Goal: Task Accomplishment & Management: Manage account settings

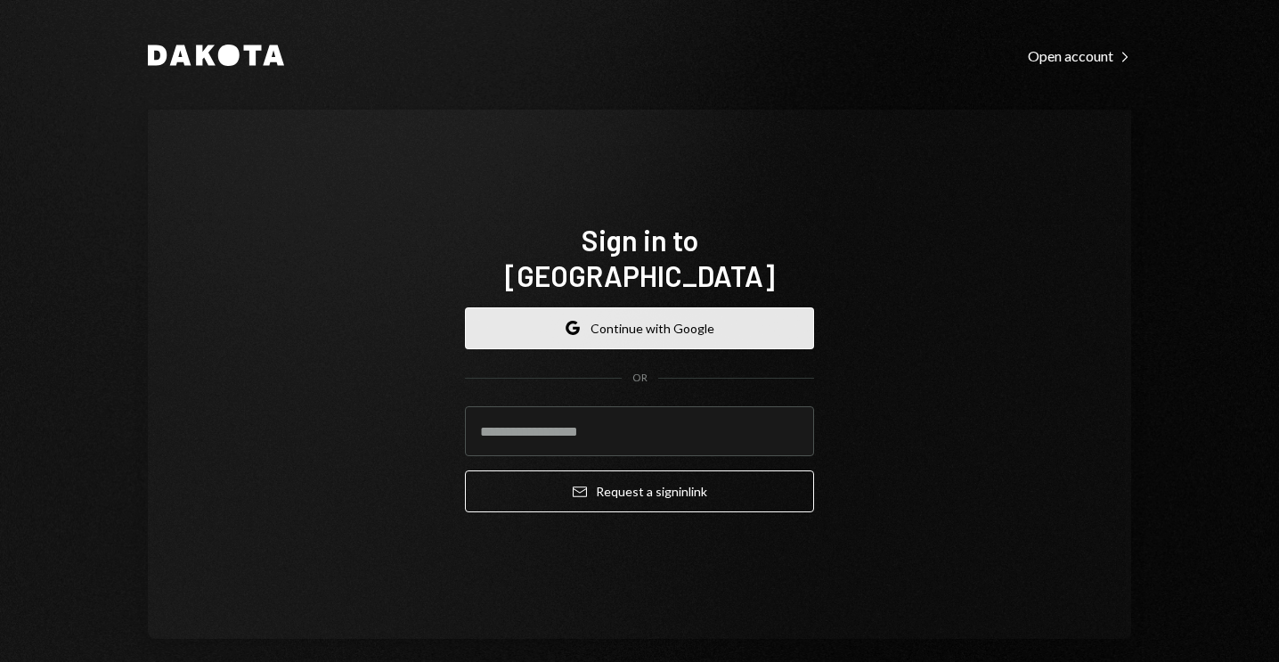
click at [518, 322] on button "Google Continue with Google" at bounding box center [639, 328] width 349 height 42
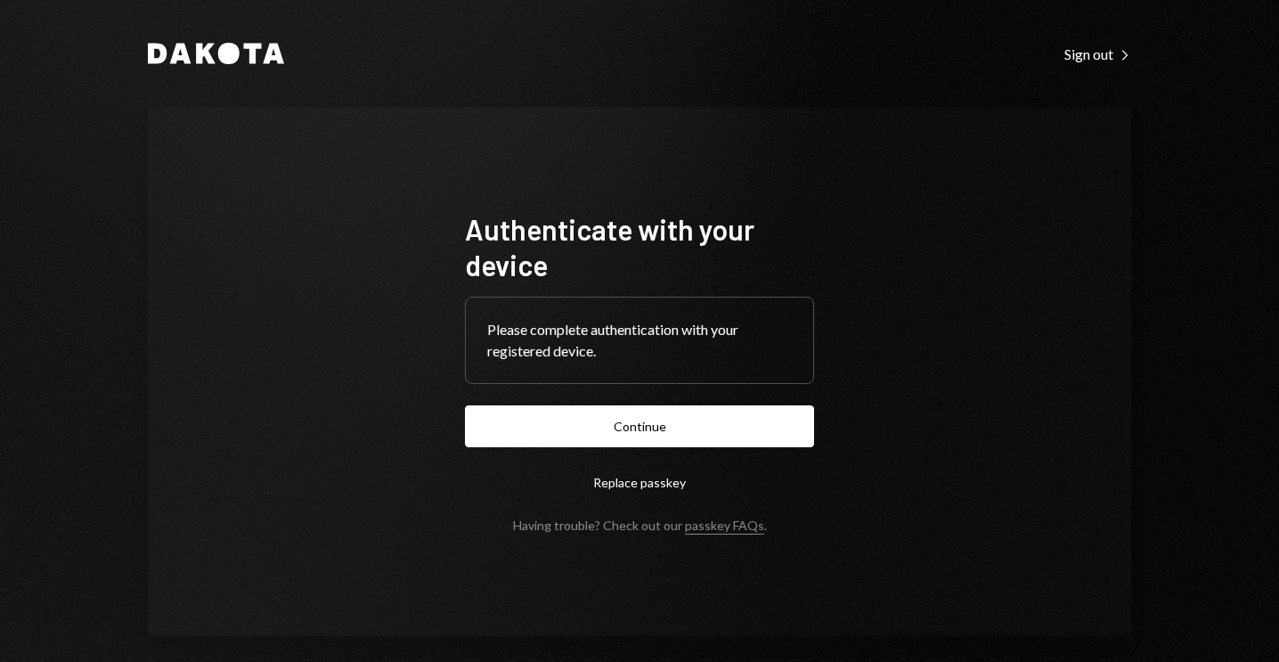
click at [638, 479] on button "Replace passkey" at bounding box center [639, 482] width 349 height 42
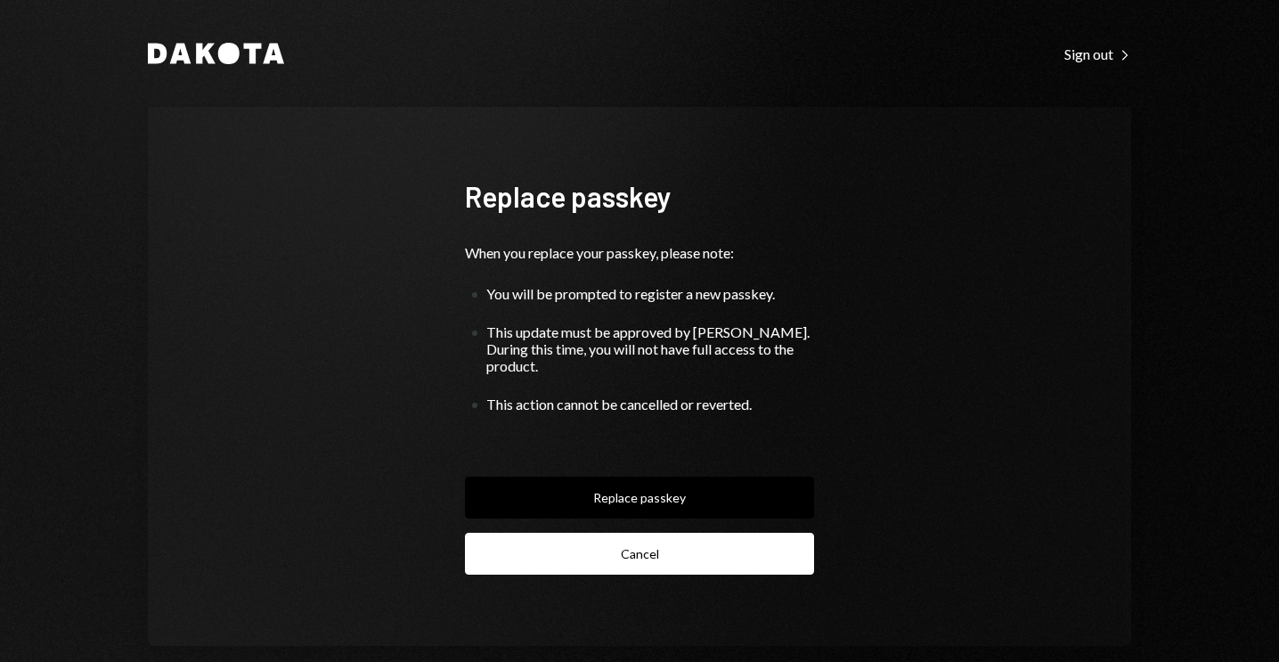
click at [622, 539] on button "Cancel" at bounding box center [639, 554] width 349 height 42
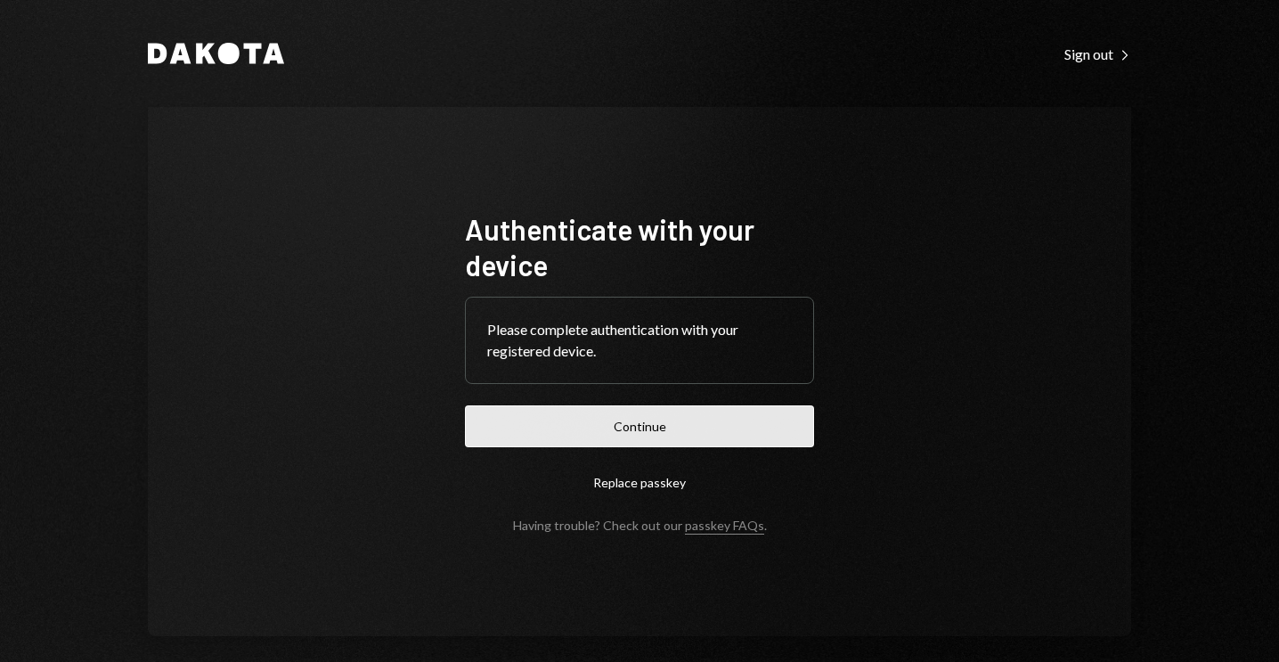
click at [632, 433] on button "Continue" at bounding box center [639, 426] width 349 height 42
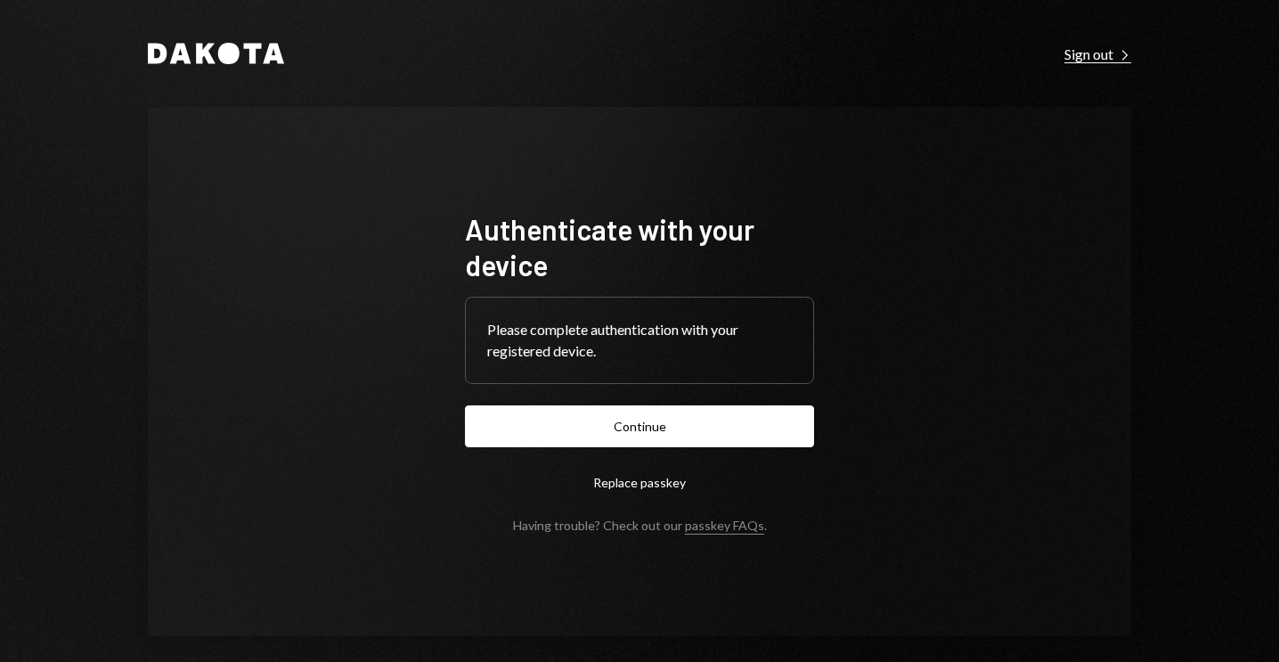
click at [1102, 55] on div "Sign out Right Caret" at bounding box center [1098, 54] width 67 height 18
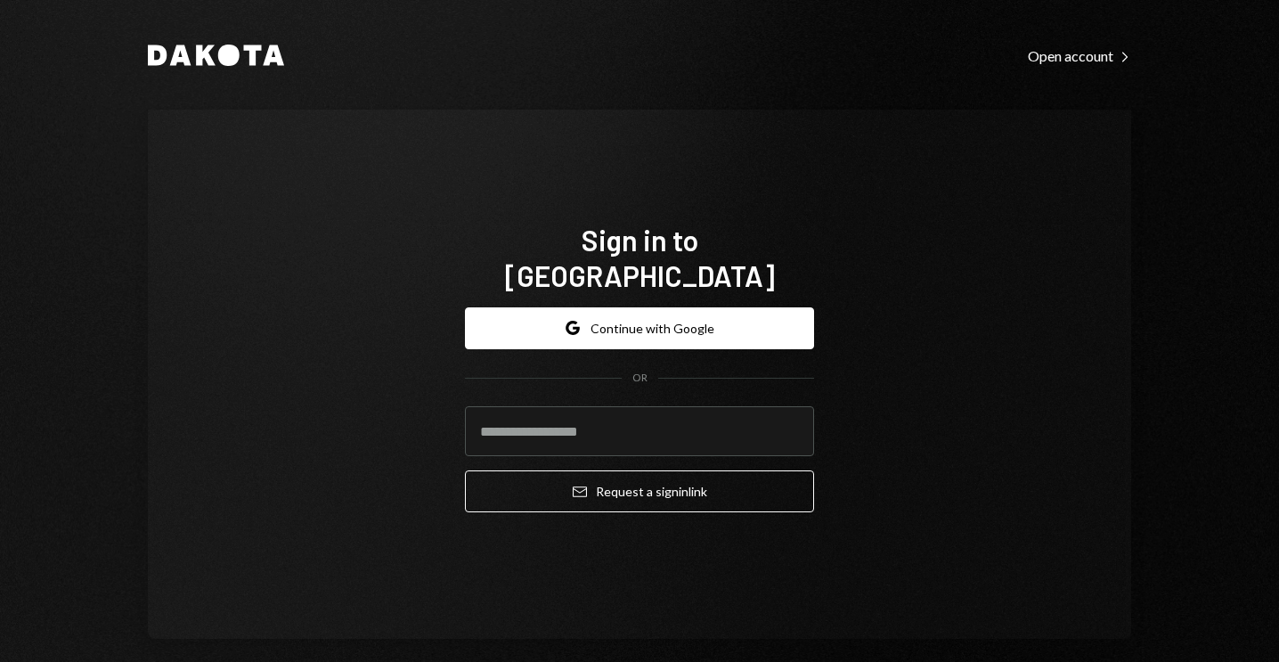
click at [271, 307] on div "Sign in to Dakota Google Continue with Google OR Email Request a sign in link" at bounding box center [639, 374] width 983 height 529
